Goal: Task Accomplishment & Management: Complete application form

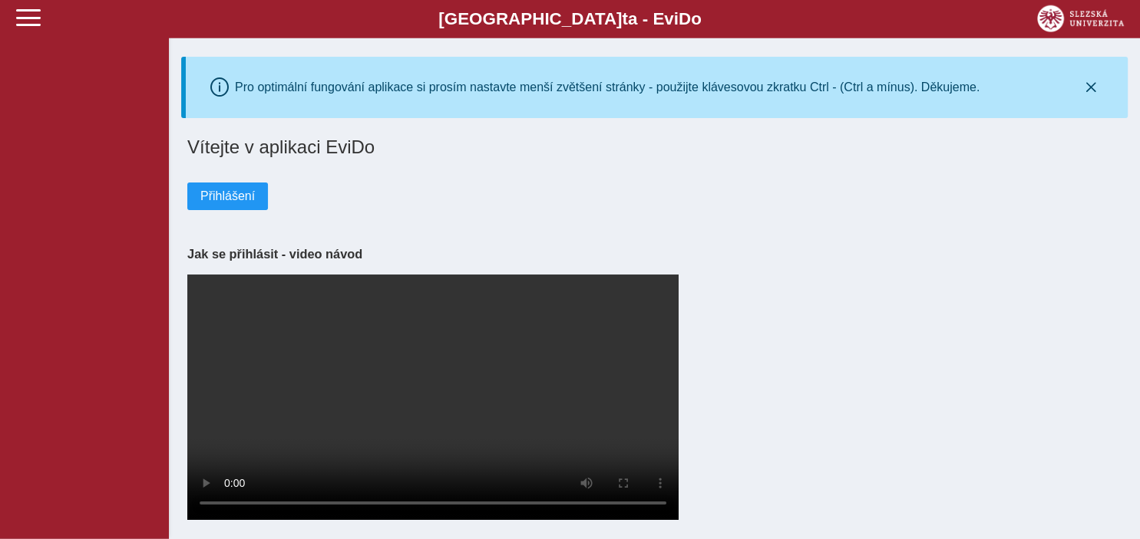
scroll to position [12, 0]
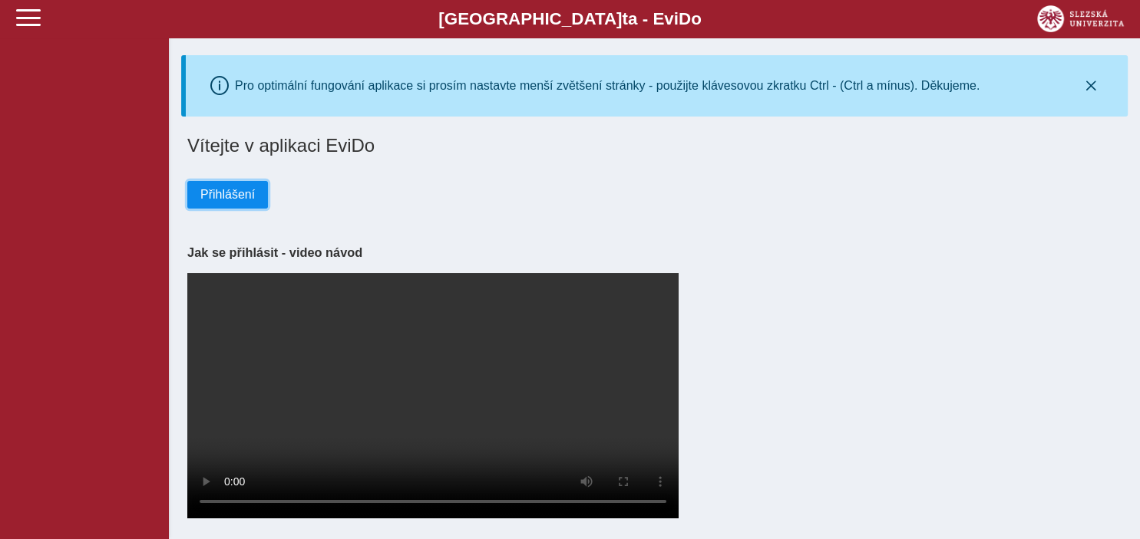
click at [238, 189] on span "Přihlášení" at bounding box center [227, 195] width 54 height 14
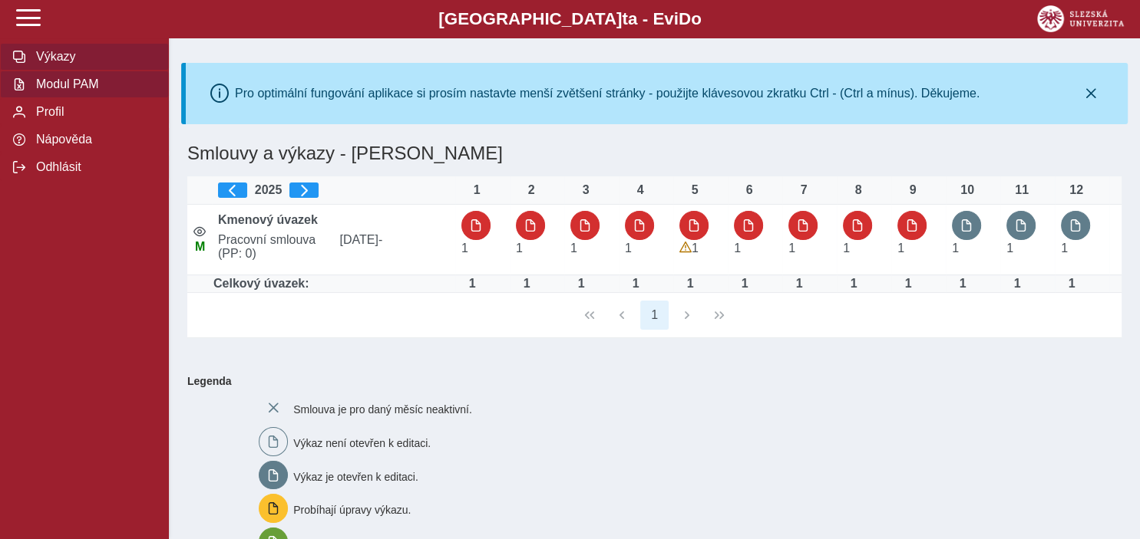
click at [55, 91] on span "Modul PAM" at bounding box center [93, 85] width 124 height 14
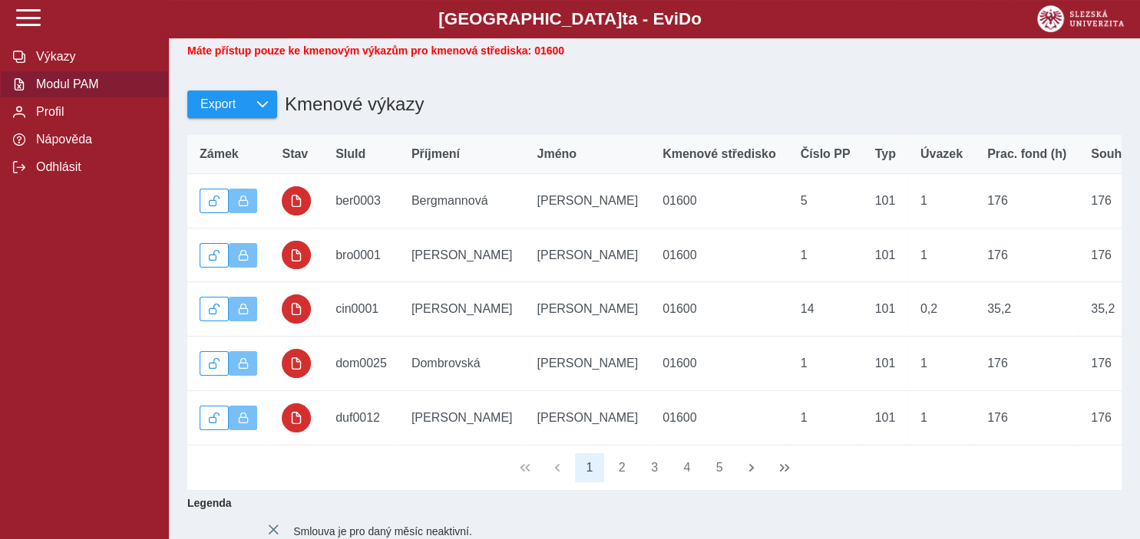
scroll to position [242, 0]
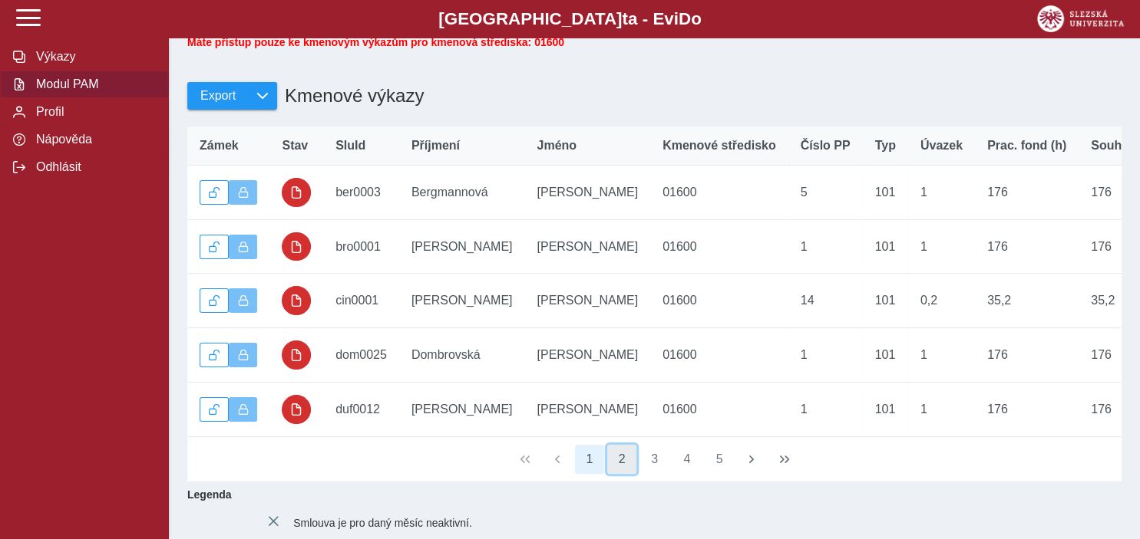
click at [618, 471] on button "2" at bounding box center [621, 459] width 29 height 29
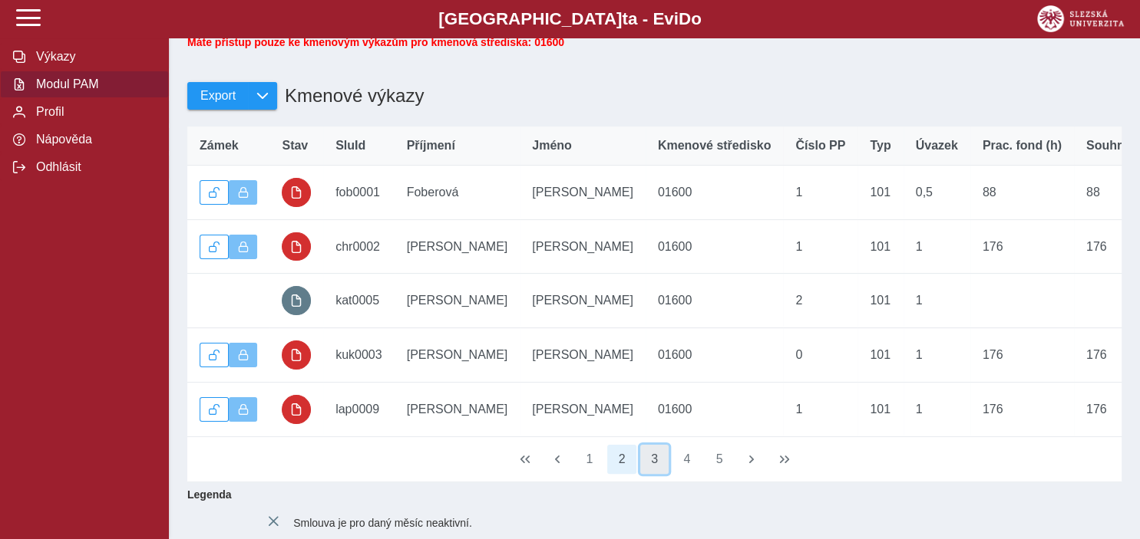
click at [651, 467] on button "3" at bounding box center [654, 459] width 29 height 29
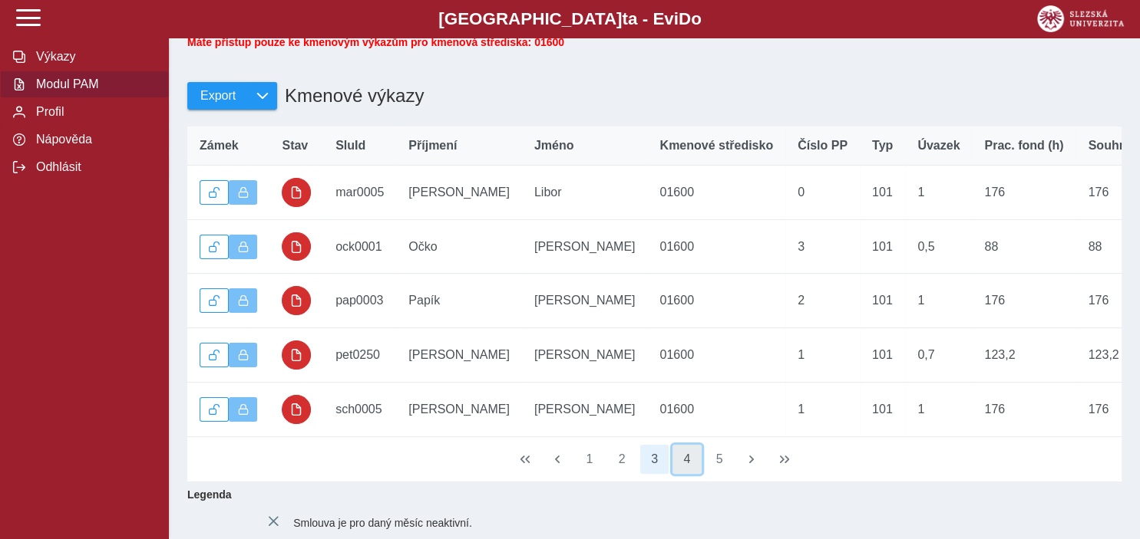
click at [689, 468] on button "4" at bounding box center [686, 459] width 29 height 29
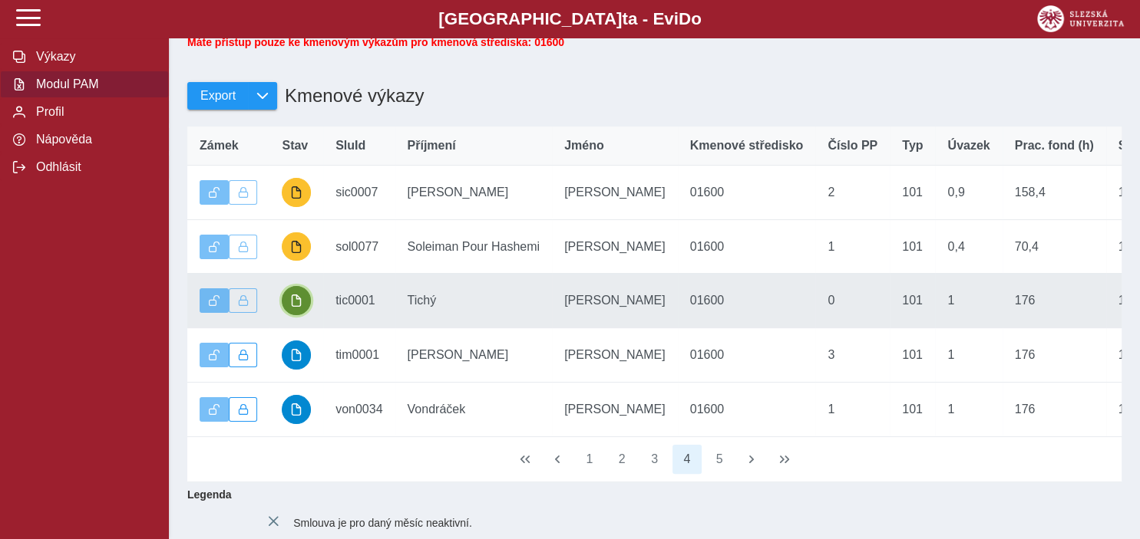
click at [302, 305] on button "button" at bounding box center [296, 300] width 29 height 29
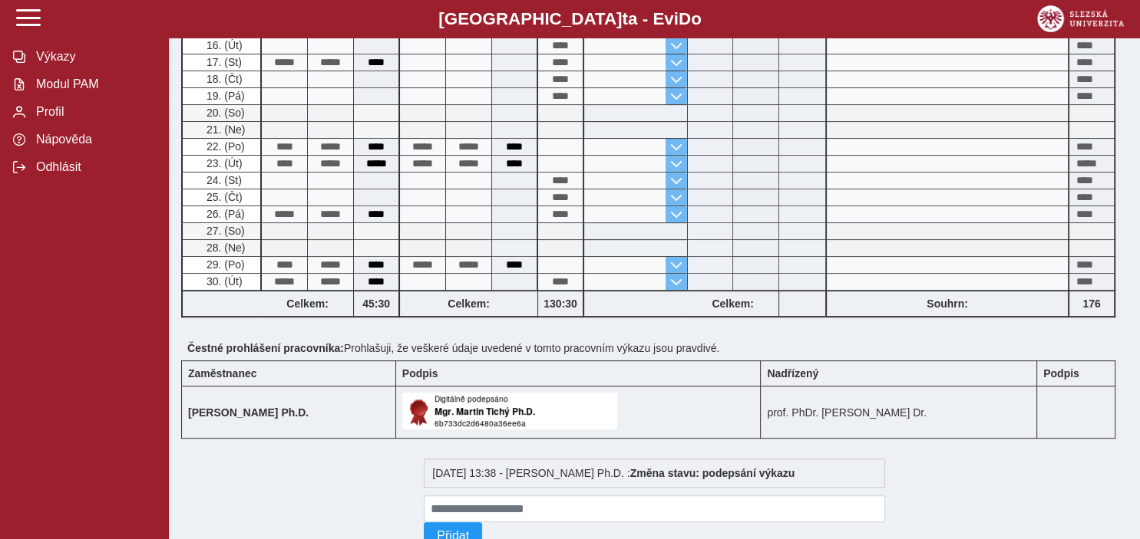
scroll to position [619, 0]
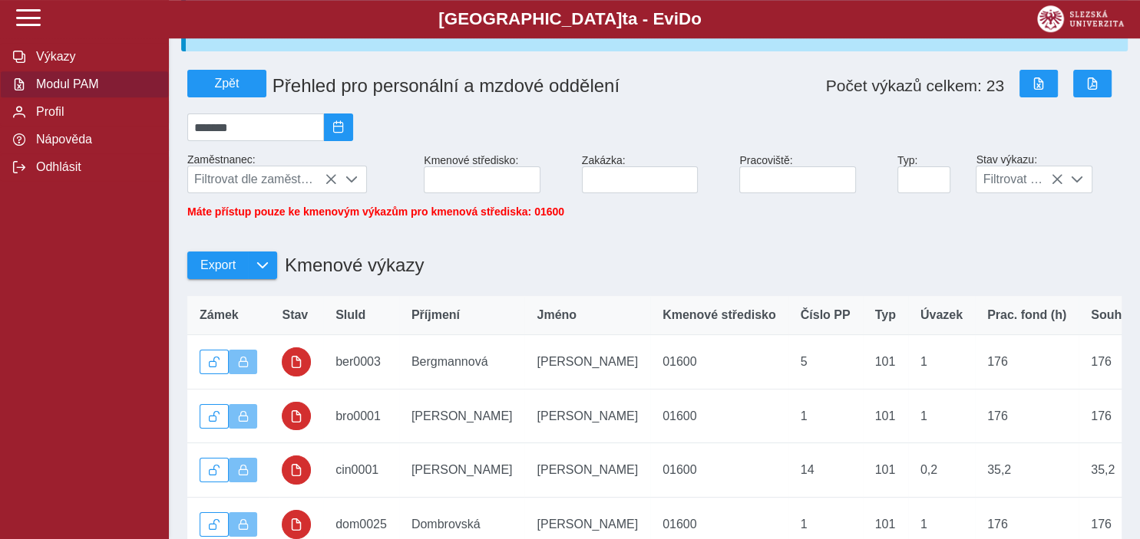
scroll to position [242, 0]
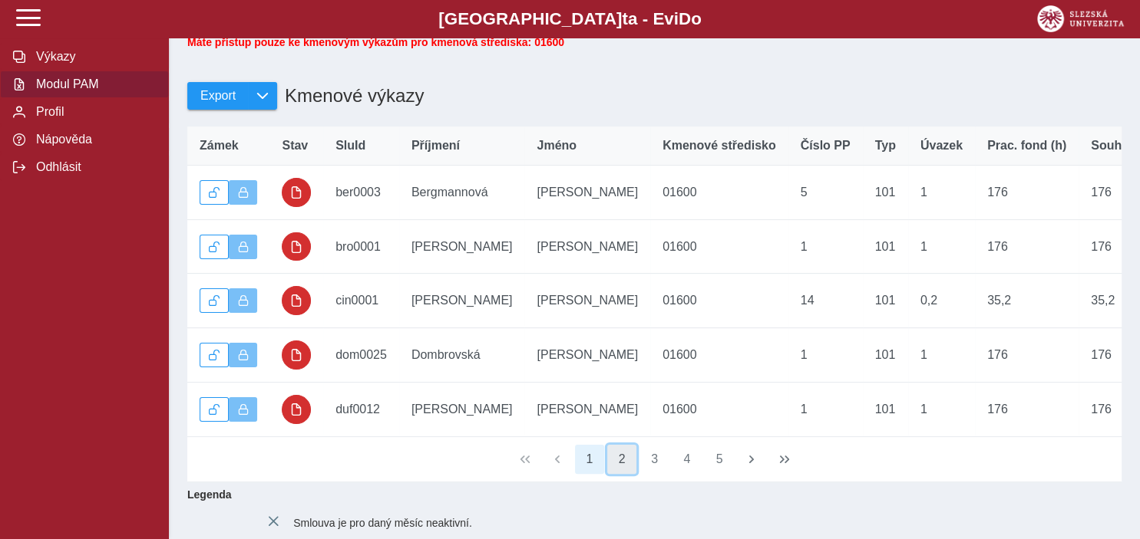
click at [620, 469] on button "2" at bounding box center [621, 459] width 29 height 29
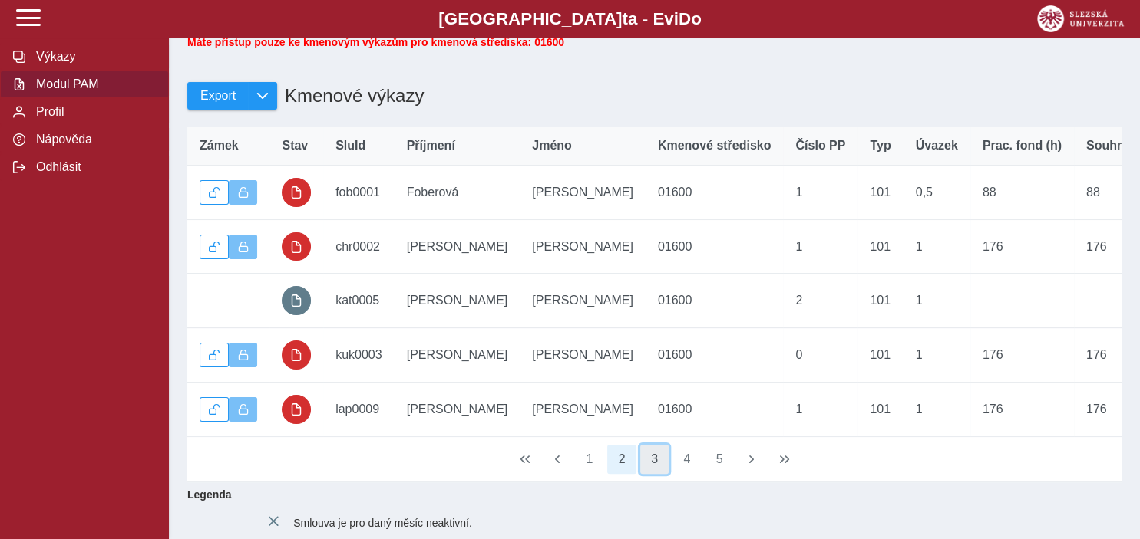
click at [646, 463] on button "3" at bounding box center [654, 459] width 29 height 29
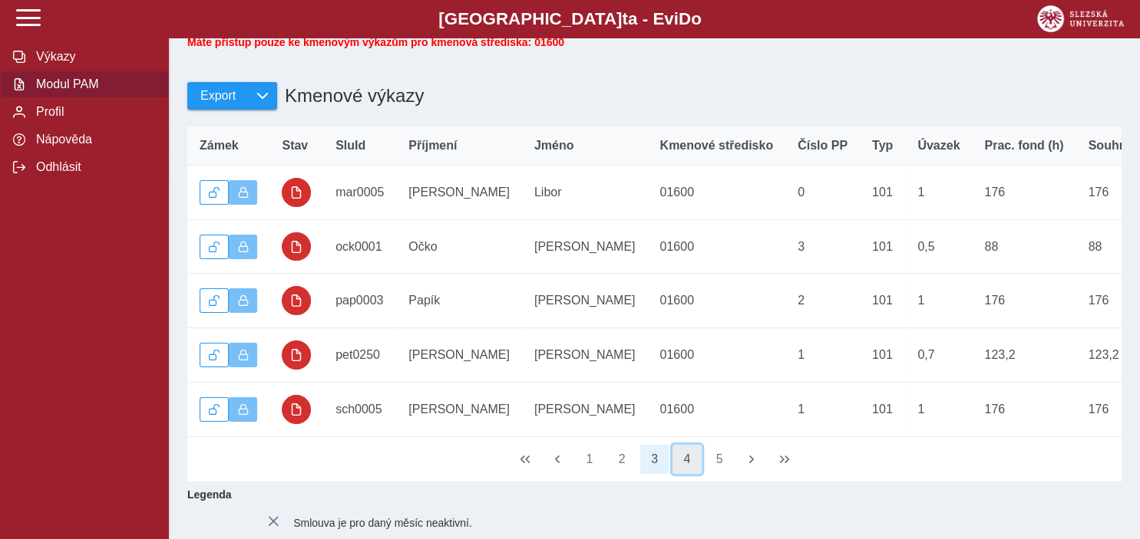
click at [682, 469] on button "4" at bounding box center [686, 459] width 29 height 29
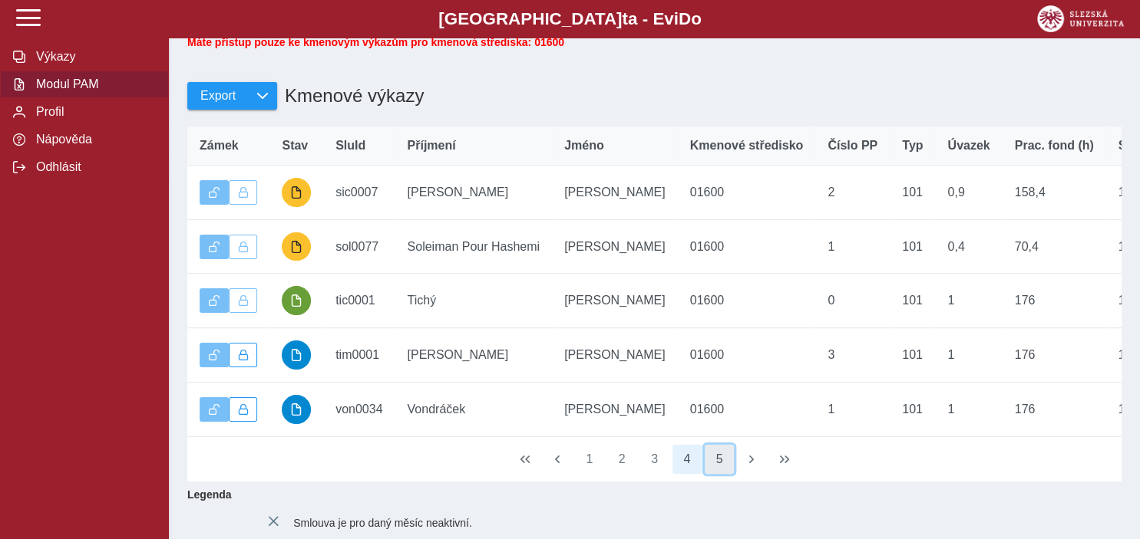
click at [714, 469] on button "5" at bounding box center [718, 459] width 29 height 29
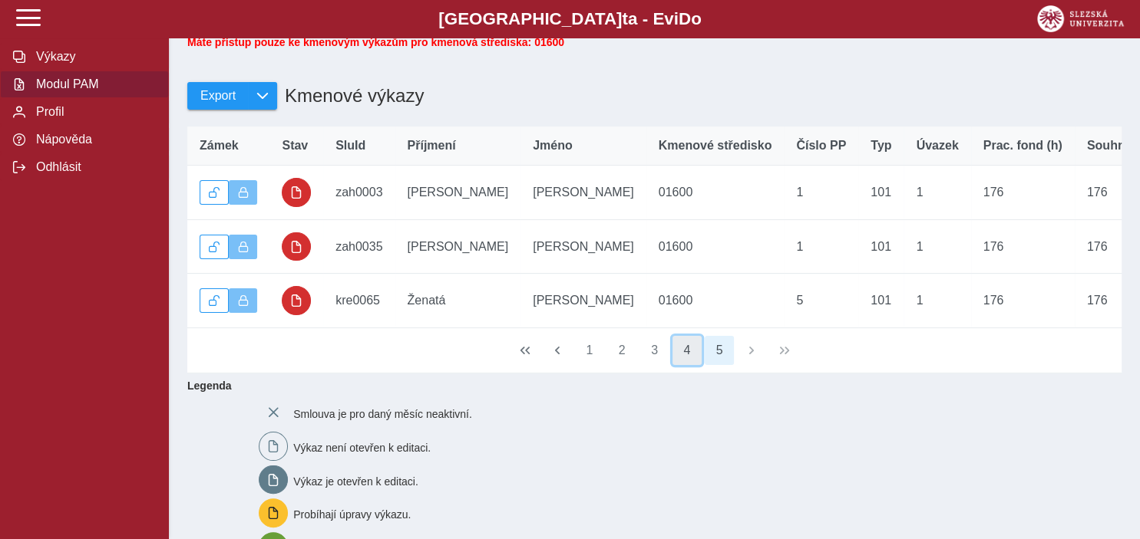
click at [686, 360] on button "4" at bounding box center [686, 350] width 29 height 29
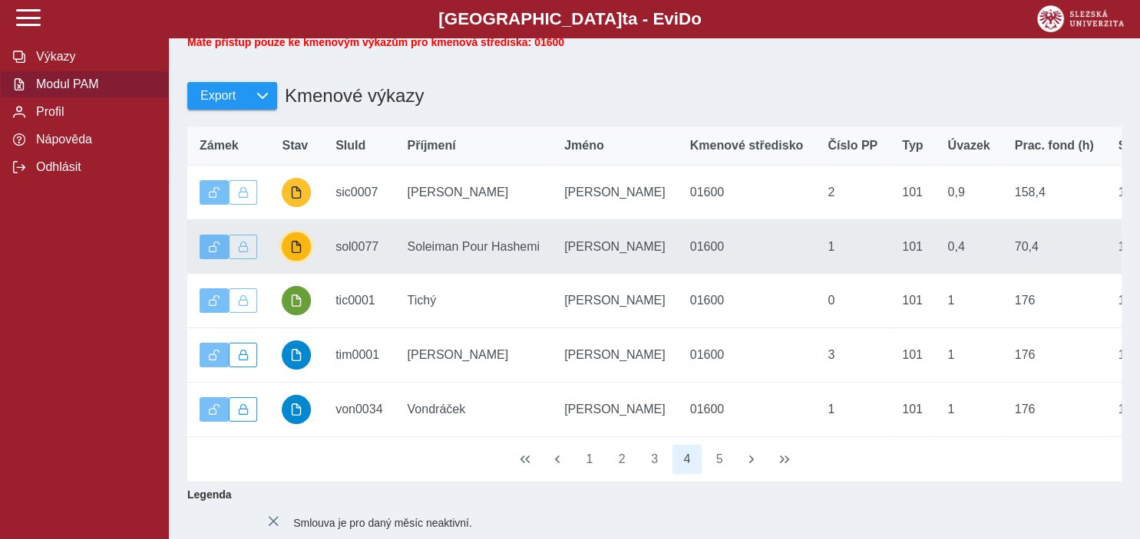
click at [300, 253] on span "button" at bounding box center [296, 247] width 12 height 12
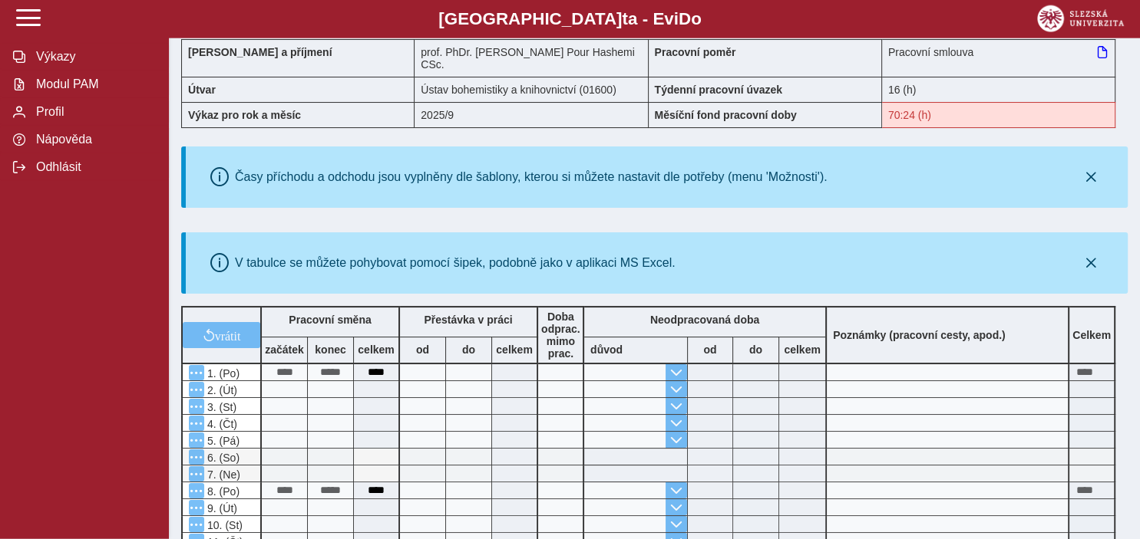
scroll to position [324, 0]
